Goal: Task Accomplishment & Management: Use online tool/utility

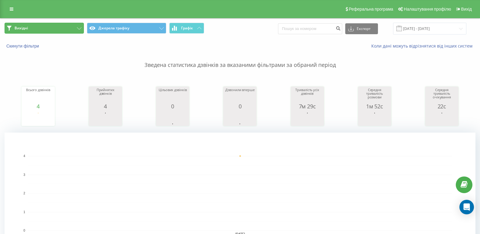
click at [74, 27] on button "Вихідні" at bounding box center [44, 28] width 79 height 11
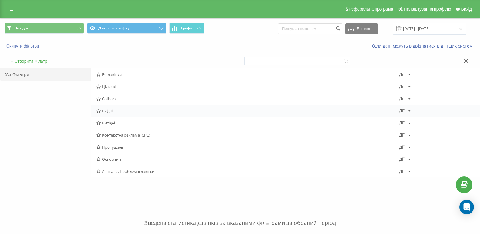
click at [105, 111] on span "Вхідні" at bounding box center [247, 111] width 303 height 4
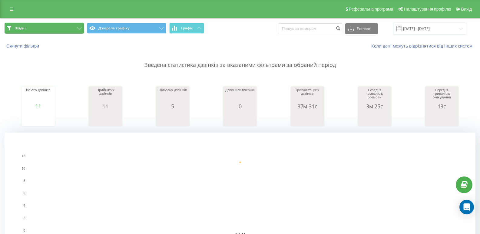
click at [75, 27] on button "Вхідні" at bounding box center [44, 28] width 79 height 11
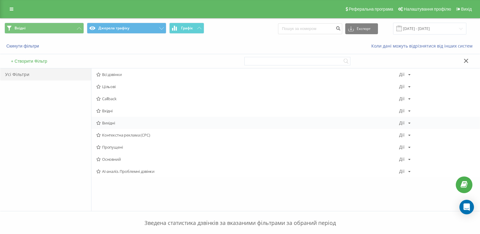
click at [111, 119] on div "Вихідні [PERSON_NAME] Копіювати Видалити За замовчуванням Поділитися" at bounding box center [286, 123] width 388 height 12
click at [110, 122] on span "Вихідні" at bounding box center [247, 123] width 303 height 4
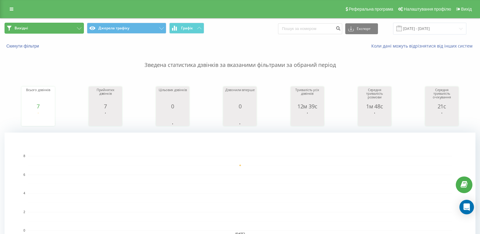
click at [76, 30] on button "Вихідні" at bounding box center [44, 28] width 79 height 11
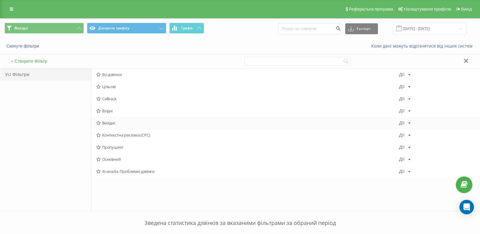
click at [108, 119] on div "Вихідні Дії Редагувати Копіювати Видалити За замовчуванням Поділитися" at bounding box center [286, 123] width 388 height 12
click at [109, 122] on span "Вихідні" at bounding box center [247, 123] width 303 height 4
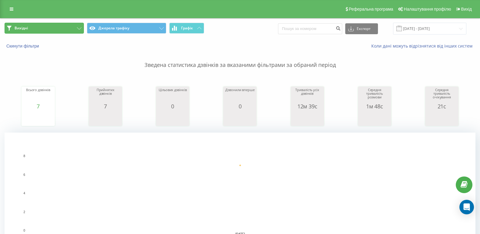
click at [80, 28] on icon at bounding box center [79, 28] width 5 height 2
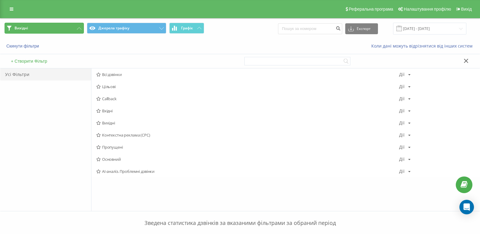
click at [80, 28] on icon at bounding box center [79, 28] width 5 height 2
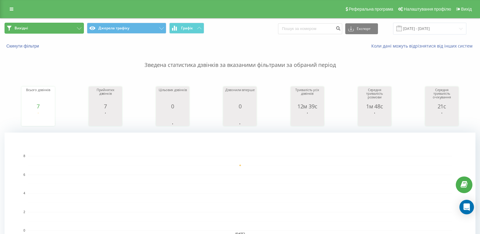
click at [80, 28] on icon at bounding box center [79, 28] width 5 height 2
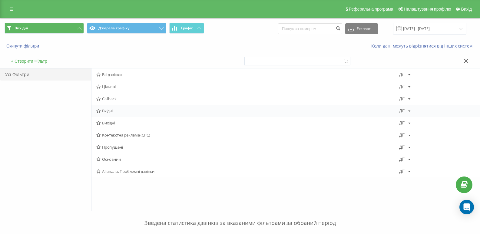
click at [115, 112] on span "Вхідні" at bounding box center [247, 111] width 303 height 4
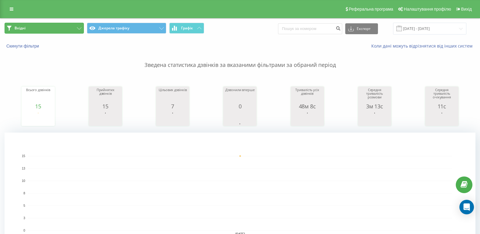
click at [71, 31] on button "Вхідні" at bounding box center [44, 28] width 79 height 11
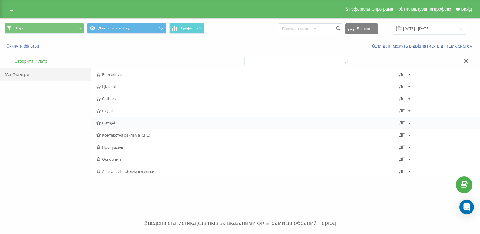
click at [104, 122] on span "Вихідні" at bounding box center [247, 123] width 303 height 4
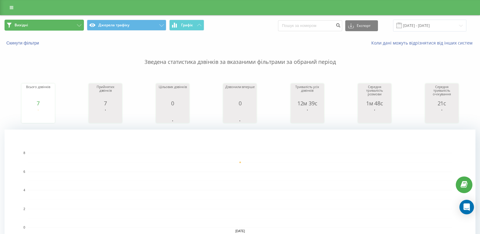
click at [71, 25] on button "Вихідні" at bounding box center [44, 25] width 79 height 11
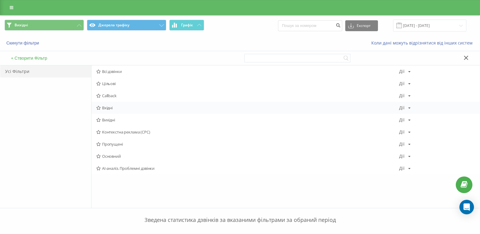
click at [109, 108] on span "Вхідні" at bounding box center [247, 108] width 303 height 4
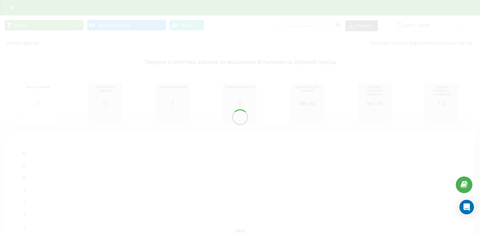
click at [67, 27] on div at bounding box center [240, 117] width 480 height 234
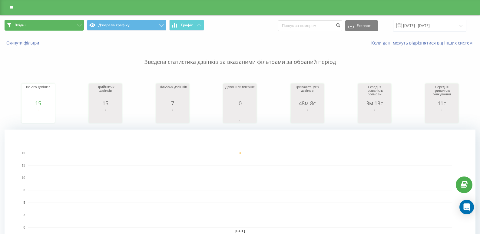
click at [78, 27] on button "Вхідні" at bounding box center [44, 25] width 79 height 11
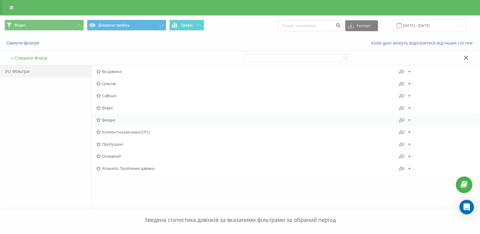
click at [108, 125] on div "Вихідні [PERSON_NAME] Копіювати Видалити За замовчуванням Поділитися" at bounding box center [286, 120] width 388 height 12
click at [109, 120] on span "Вихідні" at bounding box center [247, 120] width 303 height 4
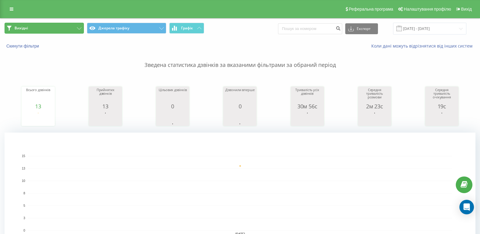
click at [67, 27] on button "Вихідні" at bounding box center [44, 28] width 79 height 11
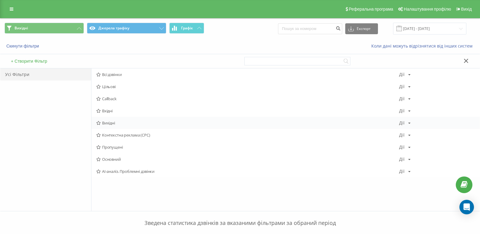
click at [109, 121] on span "Вихідні" at bounding box center [247, 123] width 303 height 4
